Goal: Task Accomplishment & Management: Use online tool/utility

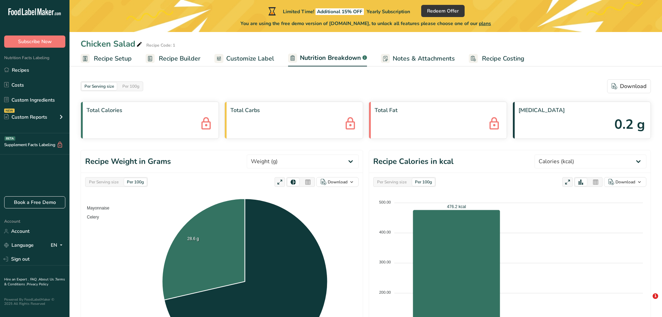
select select "Calories"
drag, startPoint x: 331, startPoint y: 174, endPoint x: 528, endPoint y: 158, distance: 197.3
click at [528, 158] on header "Recipe Calories in kcal Weight (g) Calories (kcal) Energy KJ (kj) Total Fat (g)…" at bounding box center [509, 161] width 281 height 23
click at [419, 56] on span "Notes & Attachments" at bounding box center [424, 58] width 62 height 9
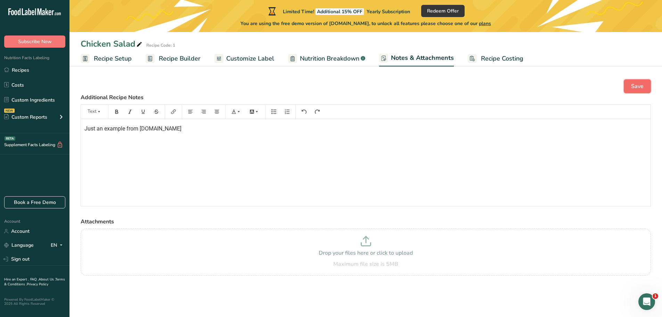
click at [637, 88] on span "Save" at bounding box center [637, 86] width 13 height 8
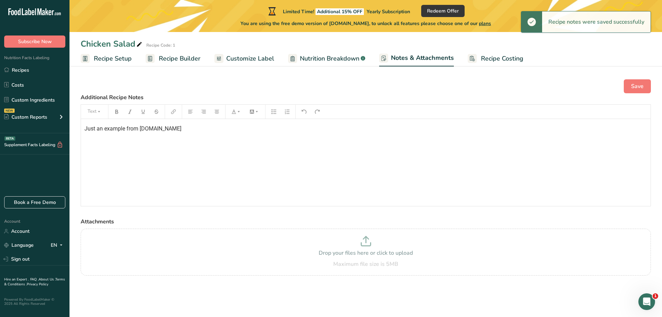
click at [498, 58] on span "Recipe Costing" at bounding box center [502, 58] width 42 height 9
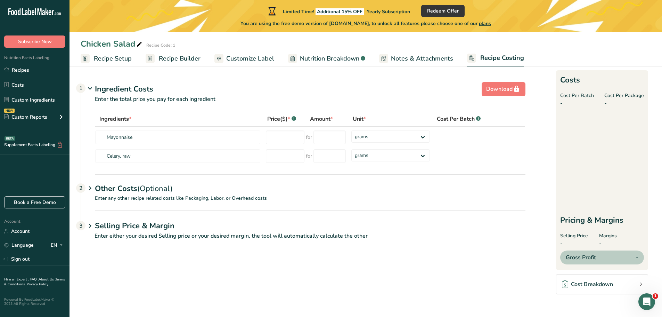
click at [138, 190] on div "Other Costs (Optional) 2" at bounding box center [310, 184] width 430 height 20
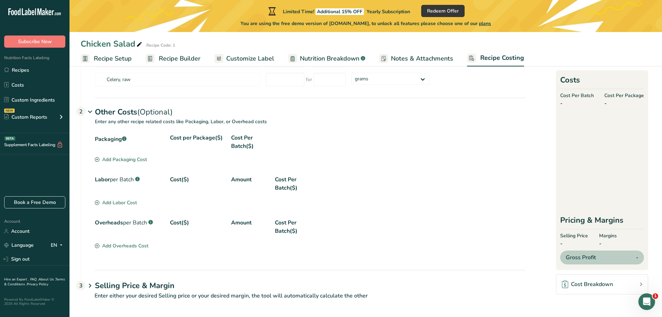
scroll to position [79, 0]
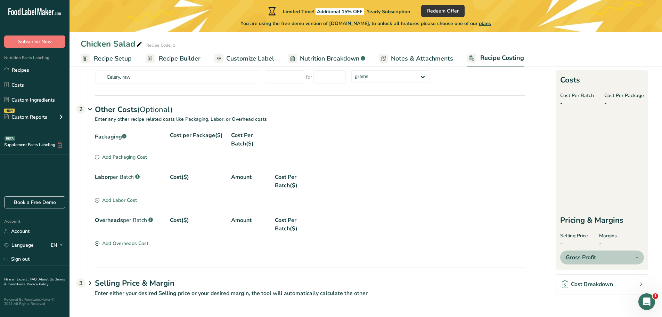
click at [150, 288] on h1 "Selling Price & Margin" at bounding box center [310, 282] width 430 height 11
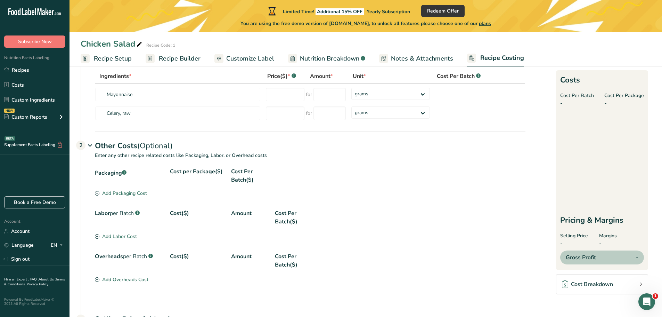
scroll to position [0, 0]
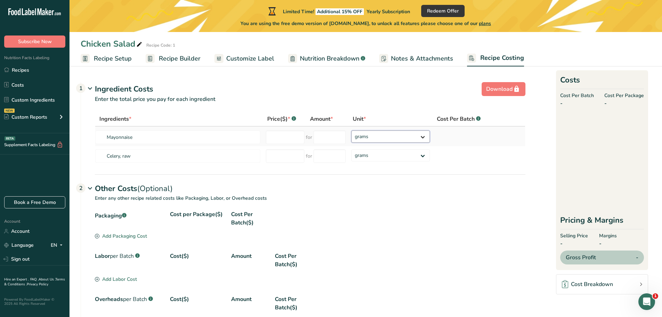
click at [423, 136] on select "grams kg mg mcg lb oz" at bounding box center [390, 136] width 79 height 12
click at [473, 204] on p "Enter any other recipe related costs like Packaging, Labor, or Overhead costs" at bounding box center [303, 202] width 444 height 16
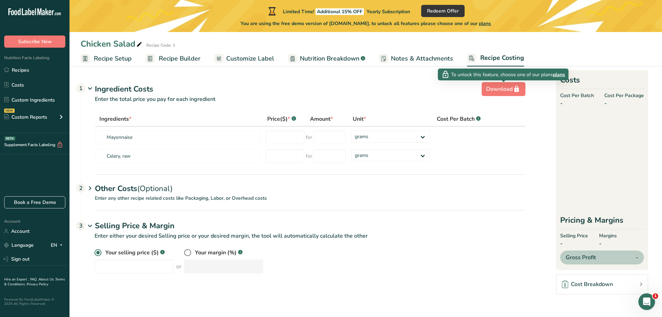
click at [560, 74] on span "plans" at bounding box center [559, 74] width 12 height 7
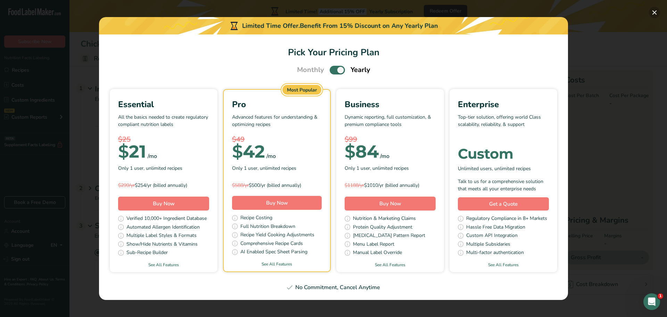
click at [655, 9] on button "Pick Your Pricing Plan Modal" at bounding box center [654, 12] width 11 height 11
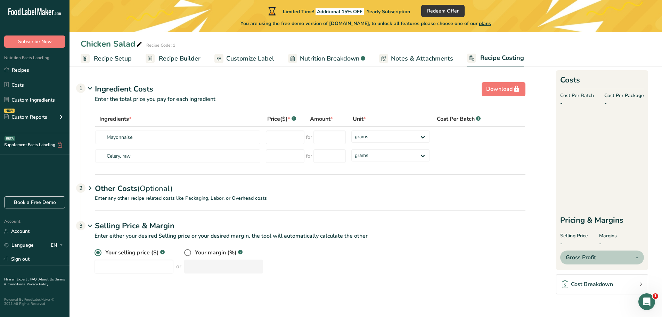
click at [261, 56] on span "Customize Label" at bounding box center [250, 58] width 48 height 9
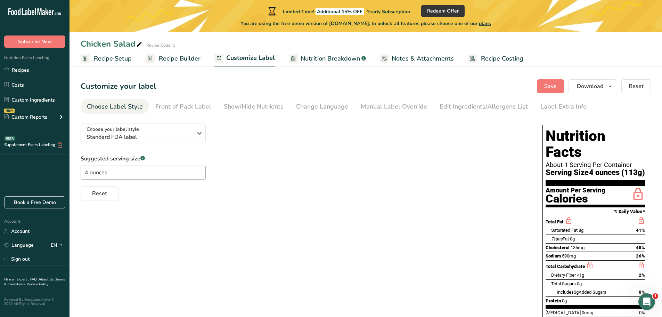
click at [337, 59] on span "Nutrition Breakdown" at bounding box center [330, 58] width 59 height 9
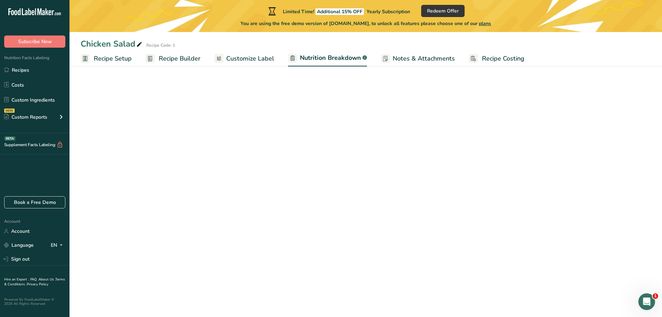
select select "Calories"
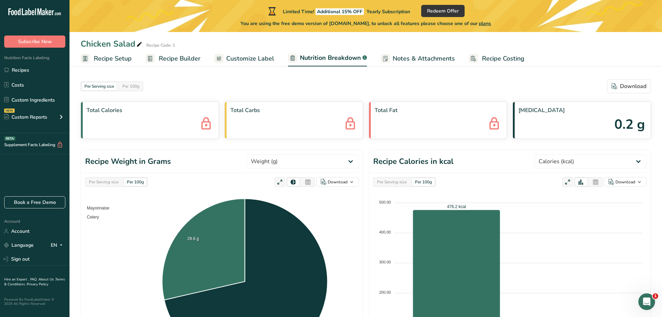
click at [247, 57] on span "Customize Label" at bounding box center [250, 58] width 48 height 9
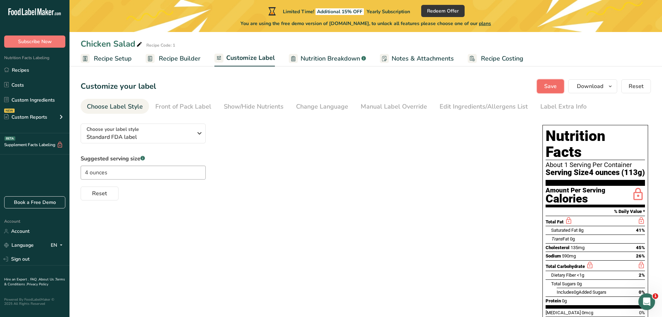
click at [552, 85] on span "Save" at bounding box center [550, 86] width 13 height 8
click at [171, 58] on span "Recipe Builder" at bounding box center [180, 58] width 42 height 9
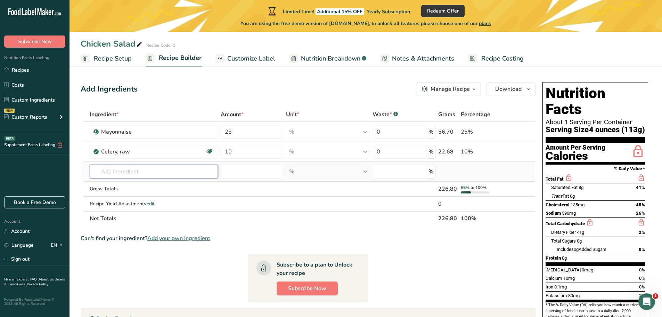
click at [146, 167] on input "text" at bounding box center [154, 171] width 128 height 14
type input "S"
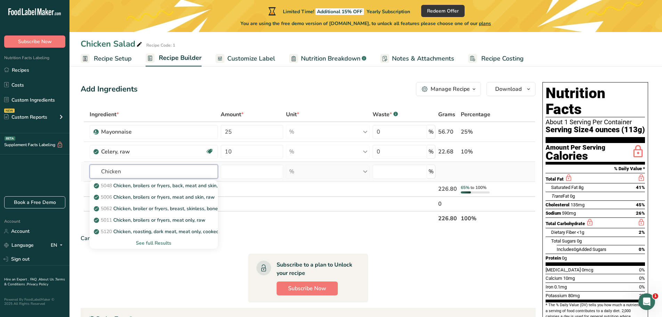
type input "Chicken"
click at [157, 242] on div "See full Results" at bounding box center [153, 242] width 117 height 7
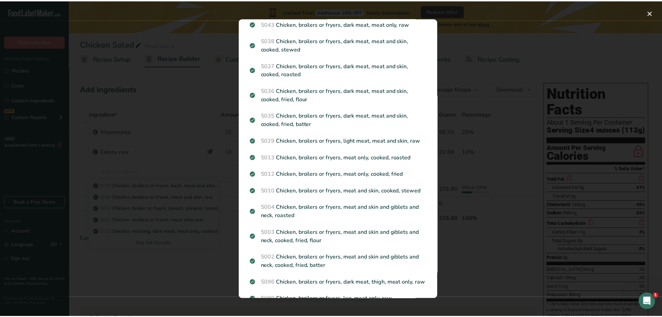
scroll to position [452, 0]
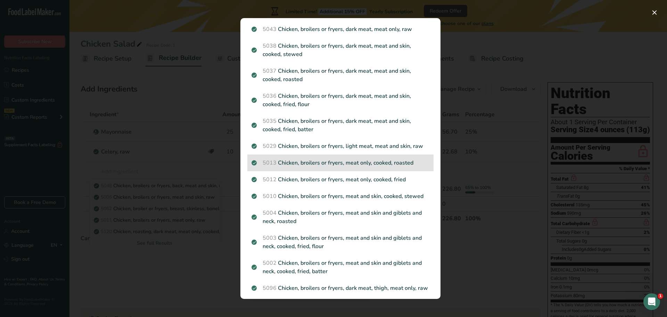
click at [379, 171] on div "5013 Chicken, broilers or fryers, meat only, cooked, roasted" at bounding box center [340, 162] width 186 height 17
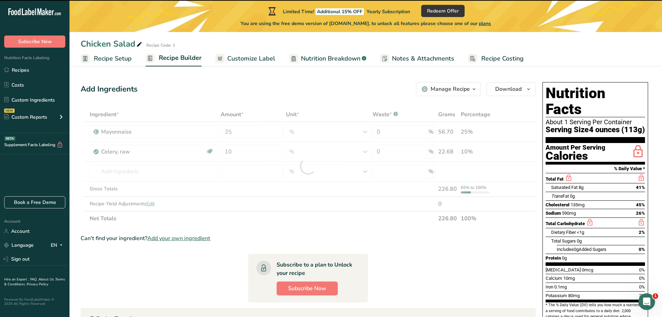
type input "0"
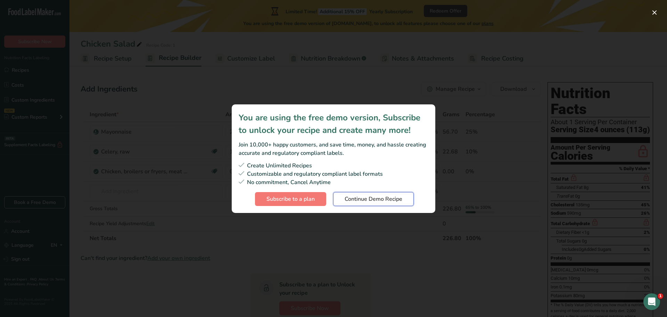
click at [386, 199] on span "Continue Demo Recipe" at bounding box center [374, 199] width 58 height 8
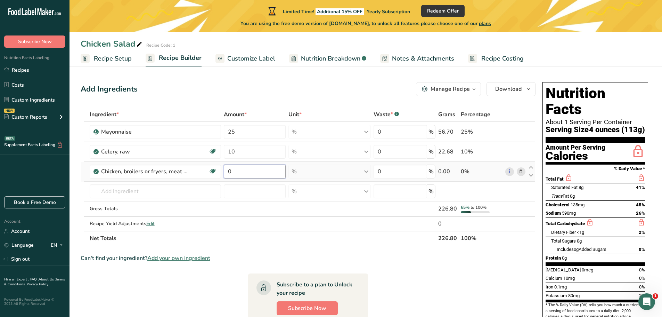
click at [236, 172] on input "0" at bounding box center [255, 171] width 62 height 14
type input "65"
click at [452, 89] on div "Manage Recipe" at bounding box center [449, 89] width 39 height 8
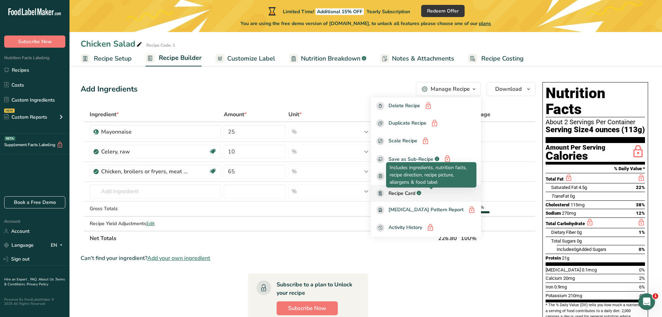
click at [421, 192] on rect at bounding box center [419, 192] width 5 height 5
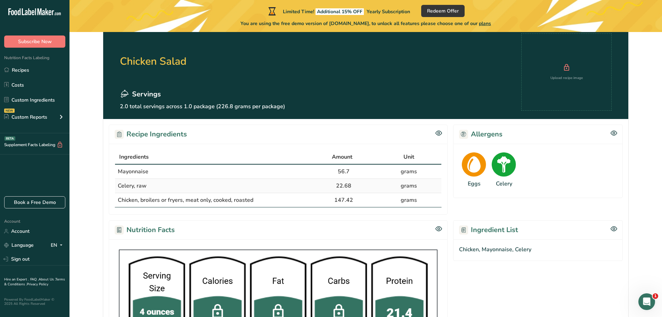
scroll to position [35, 0]
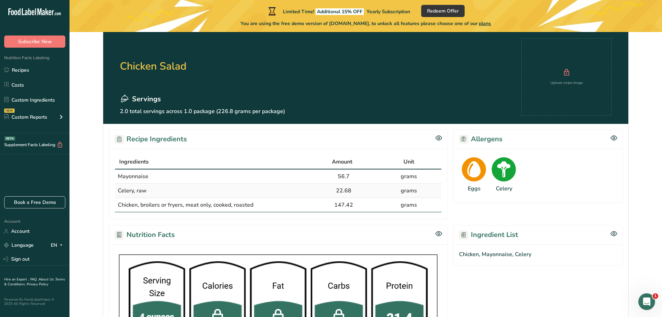
drag, startPoint x: 273, startPoint y: 268, endPoint x: 467, endPoint y: 285, distance: 194.6
click at [467, 285] on section "Ingredient List Chicken, Mayonnaise, Celery" at bounding box center [538, 299] width 170 height 149
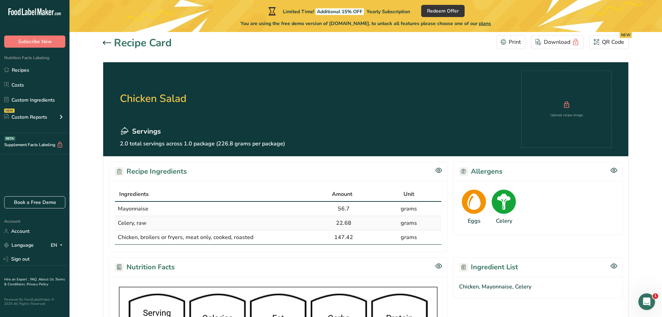
scroll to position [0, 0]
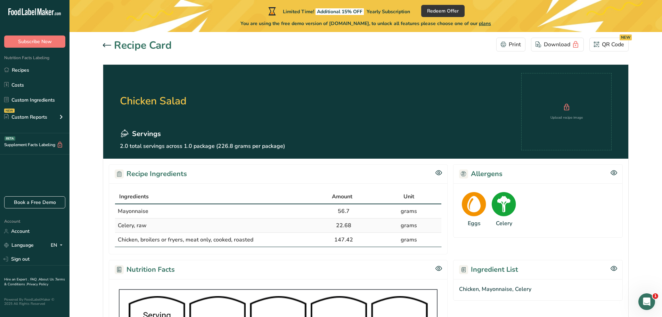
click at [105, 44] on icon at bounding box center [107, 45] width 8 height 4
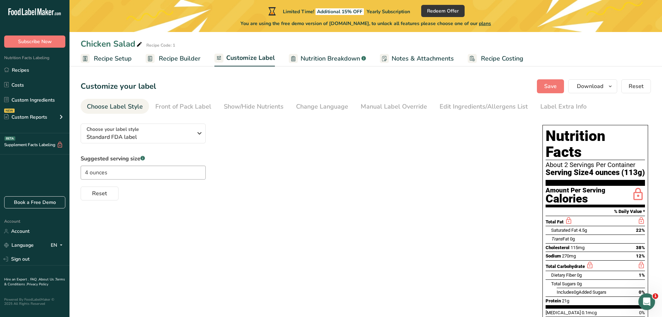
click at [342, 58] on span "Nutrition Breakdown" at bounding box center [330, 58] width 59 height 9
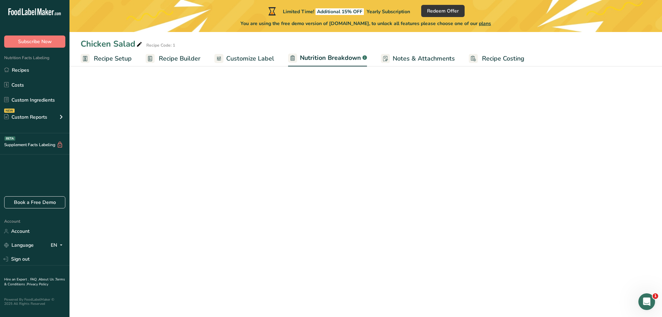
select select "Calories"
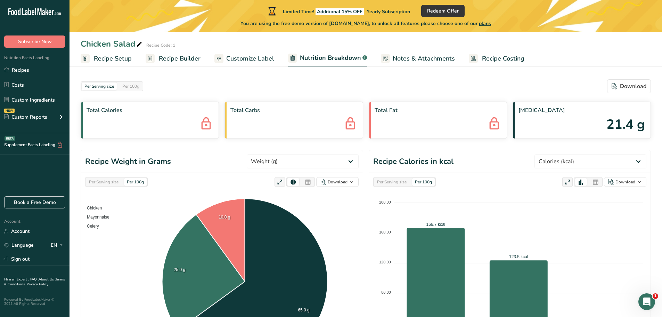
click at [257, 58] on span "Customize Label" at bounding box center [250, 58] width 48 height 9
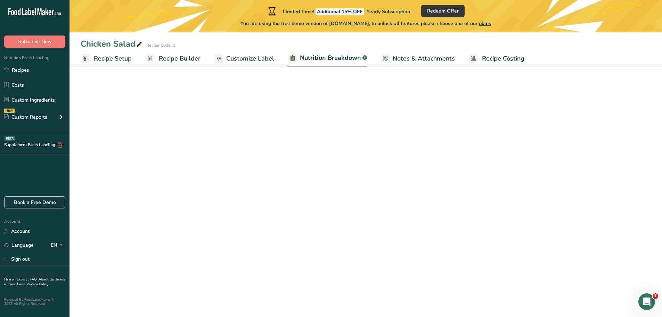
select select "Calories"
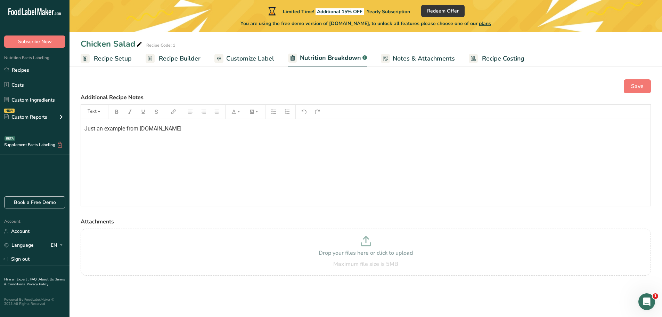
select select "Calories"
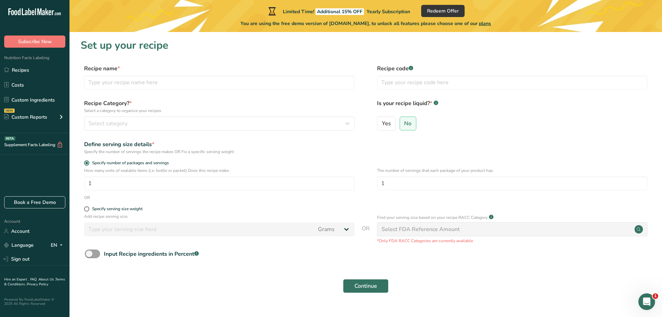
scroll to position [14, 0]
click at [491, 23] on span "plans" at bounding box center [485, 23] width 12 height 7
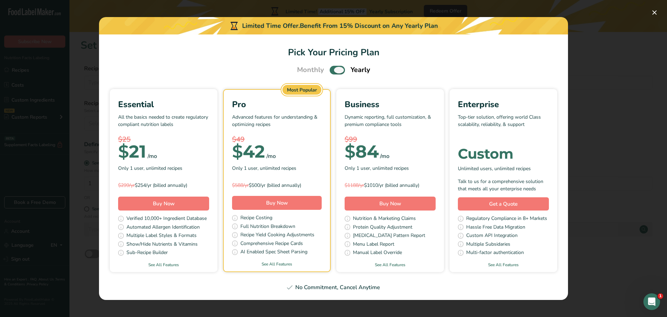
click at [331, 67] on span "Pick Your Pricing Plan Modal" at bounding box center [337, 70] width 15 height 9
click at [331, 68] on input "Pick Your Pricing Plan Modal" at bounding box center [332, 70] width 5 height 5
checkbox input "false"
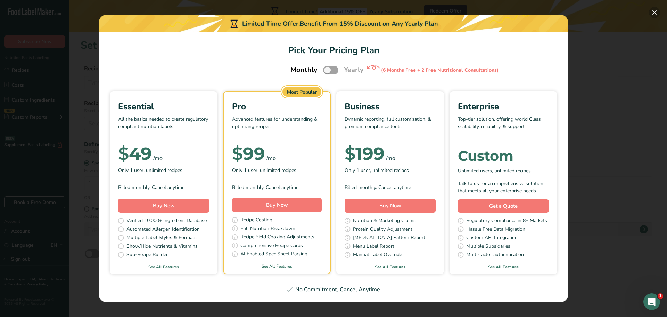
click at [655, 12] on button "Pick Your Pricing Plan Modal" at bounding box center [654, 12] width 11 height 11
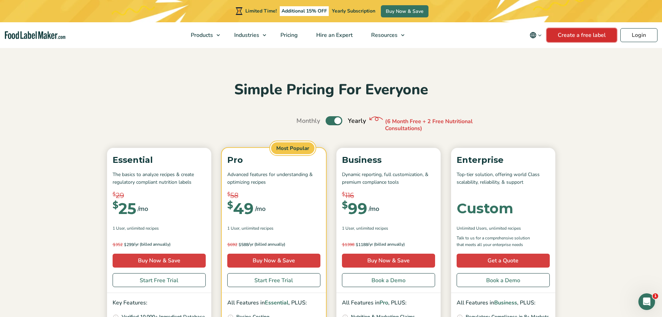
click at [588, 33] on link "Create a free label" at bounding box center [582, 35] width 70 height 14
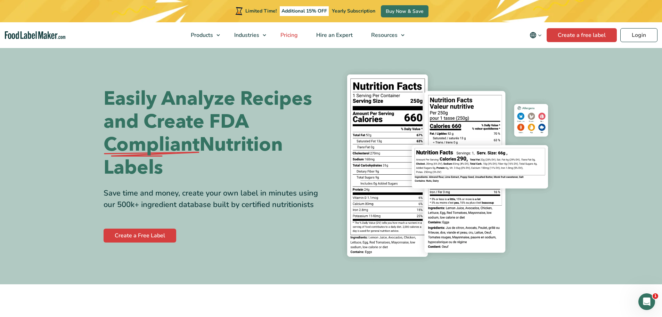
click at [292, 35] on span "Pricing" at bounding box center [288, 35] width 20 height 8
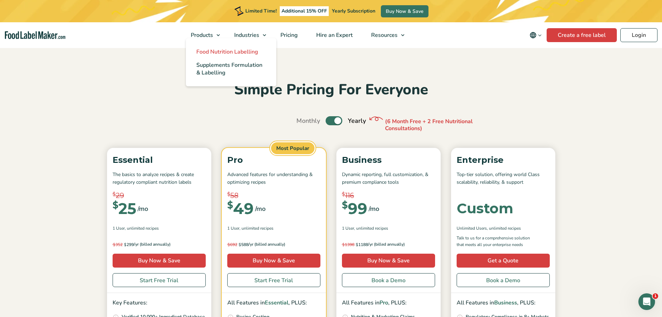
click at [210, 51] on span "Food Nutrition Labelling" at bounding box center [227, 52] width 62 height 8
